Goal: Navigation & Orientation: Find specific page/section

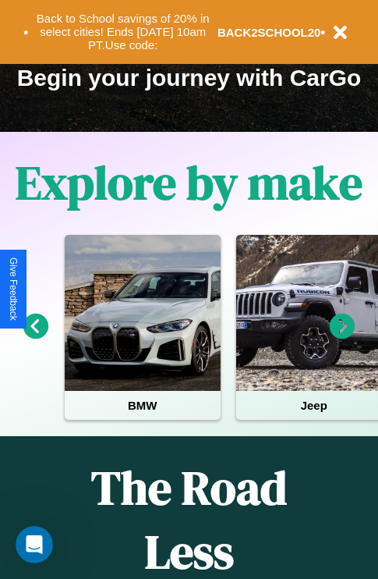
scroll to position [240, 0]
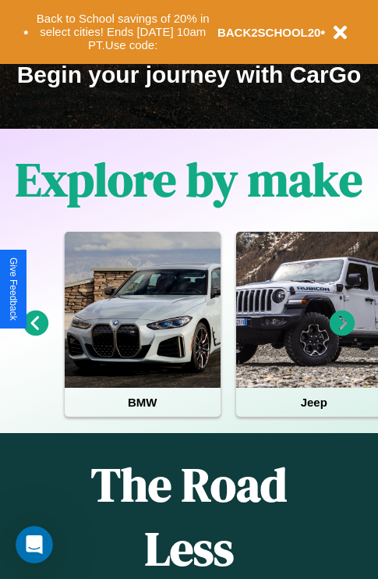
click at [342, 334] on icon at bounding box center [343, 323] width 26 height 26
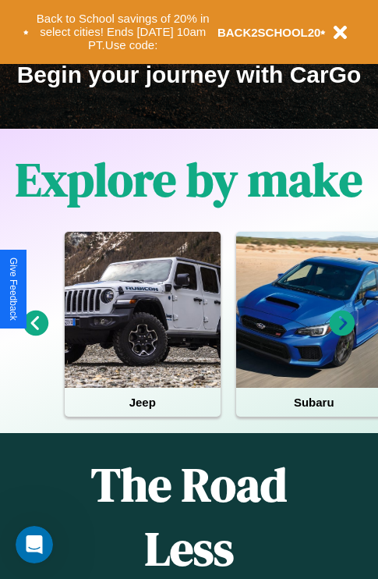
click at [342, 334] on icon at bounding box center [343, 323] width 26 height 26
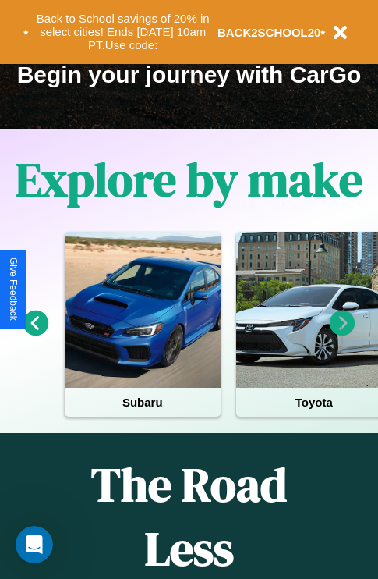
click at [342, 334] on icon at bounding box center [343, 323] width 26 height 26
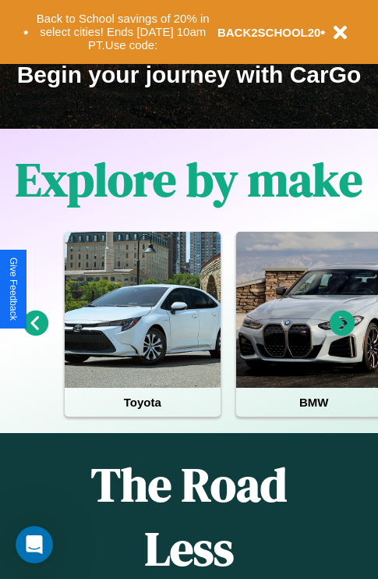
click at [342, 334] on icon at bounding box center [343, 323] width 26 height 26
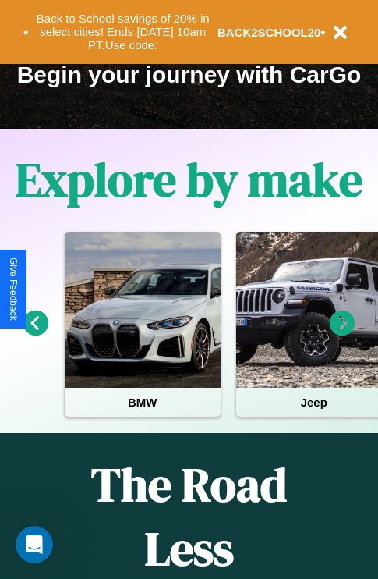
click at [342, 334] on icon at bounding box center [343, 323] width 26 height 26
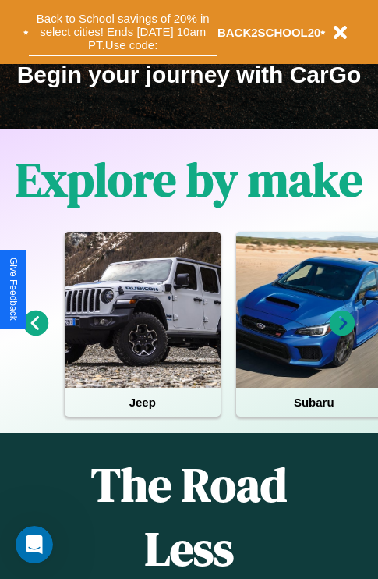
click at [122, 32] on button "Back to School savings of 20% in select cities! Ends [DATE] 10am PT. Use code:" at bounding box center [123, 32] width 189 height 48
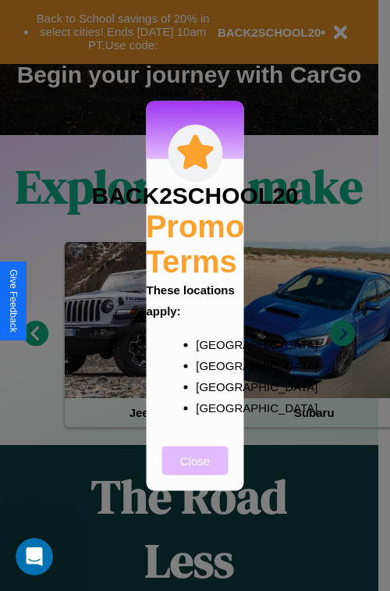
click at [195, 470] on button "Close" at bounding box center [195, 459] width 66 height 29
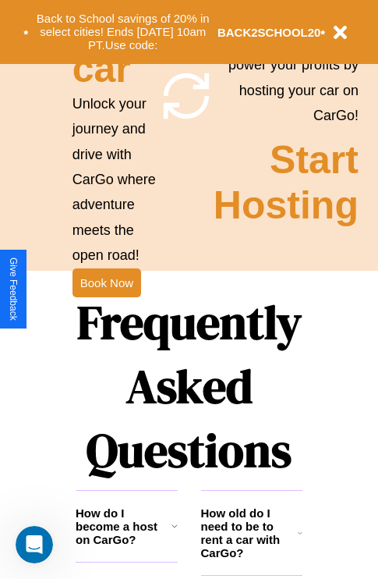
scroll to position [1519, 0]
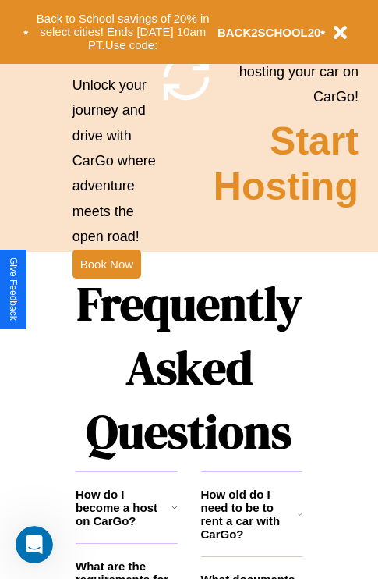
click at [106, 289] on h1 "Frequently Asked Questions" at bounding box center [189, 367] width 227 height 207
